Goal: Navigation & Orientation: Find specific page/section

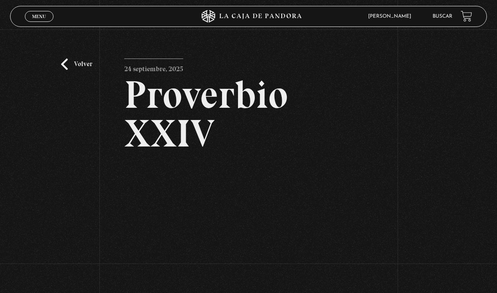
scroll to position [83, 0]
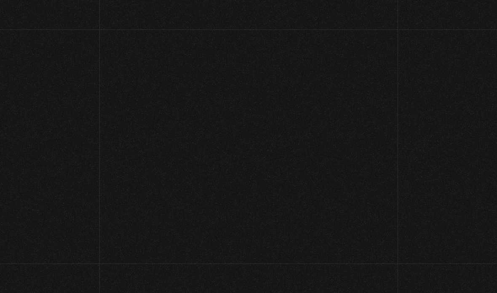
scroll to position [83, 0]
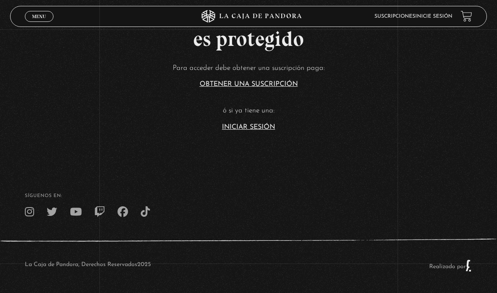
click at [256, 129] on link "Iniciar Sesión" at bounding box center [248, 127] width 53 height 7
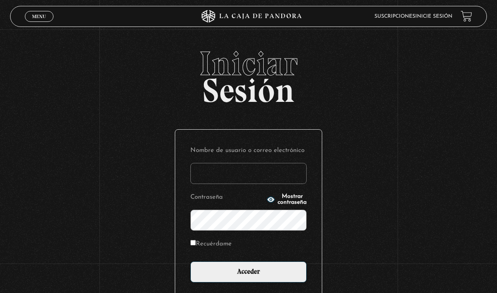
type input "aleebuenoo@hotmail.com"
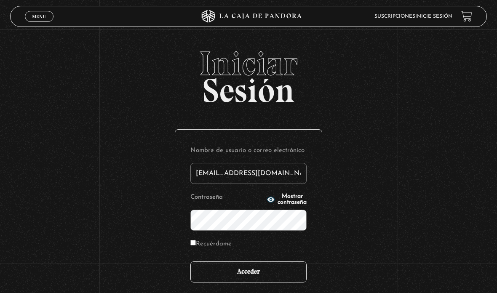
click at [278, 274] on input "Acceder" at bounding box center [249, 272] width 116 height 21
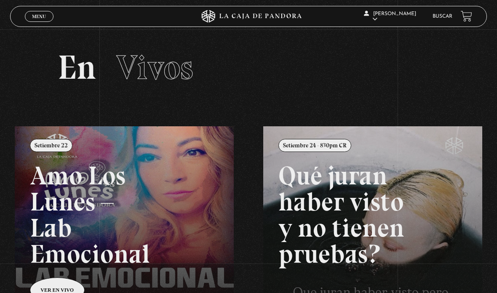
click at [38, 13] on link "Menu Cerrar" at bounding box center [39, 16] width 29 height 11
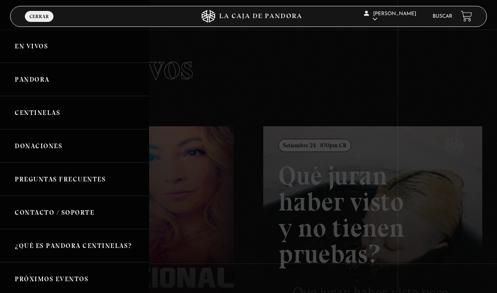
click at [24, 56] on link "En vivos" at bounding box center [74, 46] width 149 height 33
